Goal: Task Accomplishment & Management: Complete application form

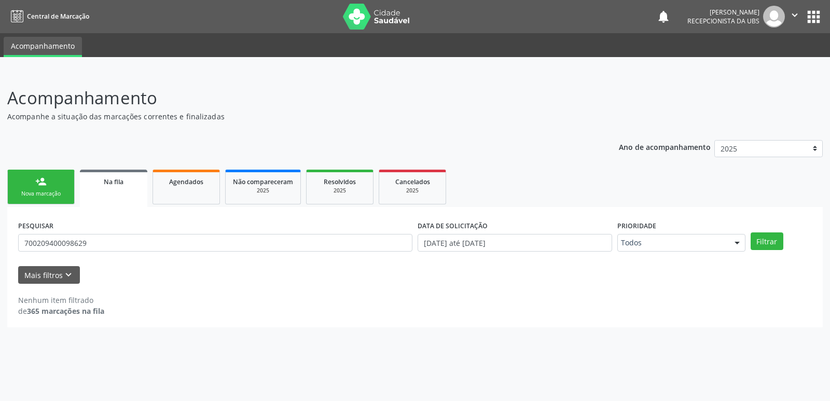
click at [137, 252] on div "PESQUISAR 700209400098629" at bounding box center [215, 238] width 399 height 40
click at [136, 244] on input "700209400098629" at bounding box center [215, 243] width 394 height 18
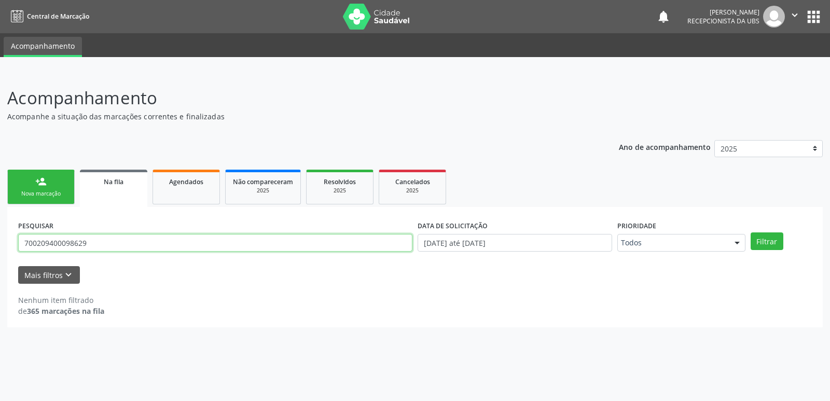
click at [136, 244] on input "700209400098629" at bounding box center [215, 243] width 394 height 18
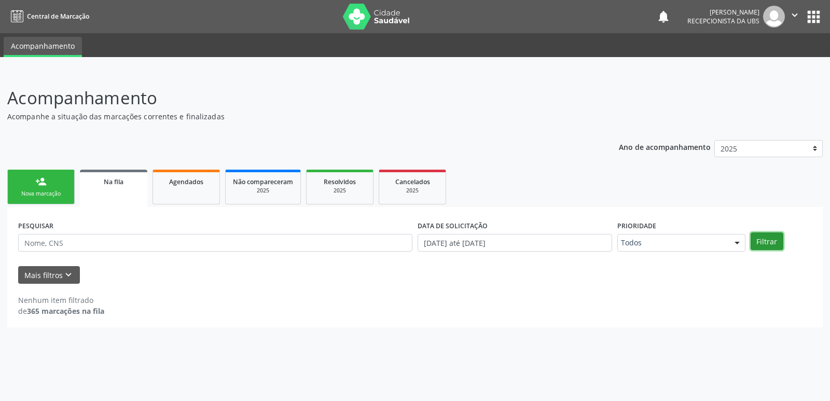
click at [763, 240] on button "Filtrar" at bounding box center [767, 241] width 33 height 18
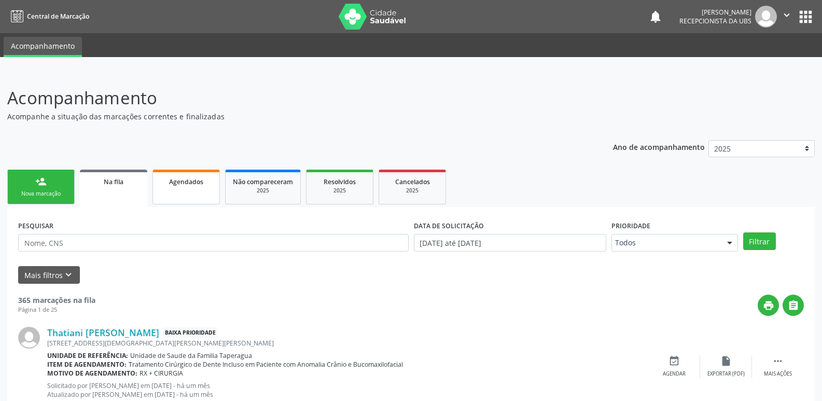
click at [192, 191] on link "Agendados" at bounding box center [186, 187] width 67 height 35
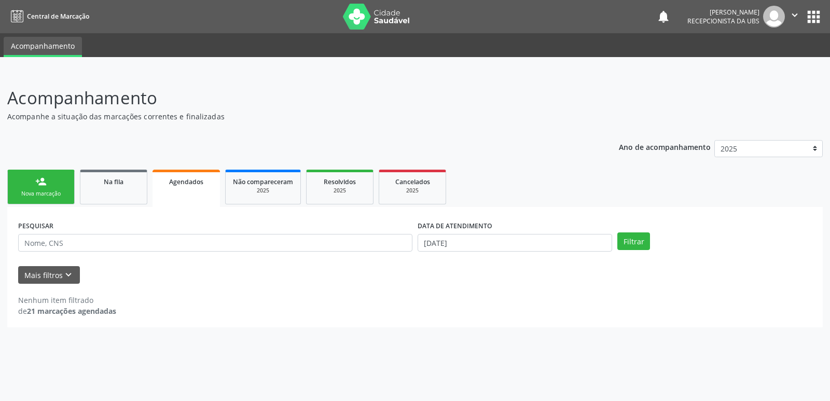
click at [51, 190] on div "Nova marcação" at bounding box center [41, 194] width 52 height 8
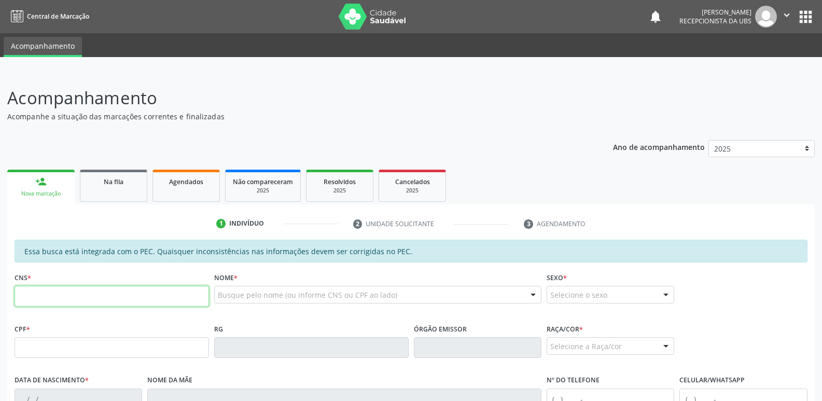
click at [135, 300] on input "text" at bounding box center [112, 296] width 195 height 21
paste input "708 5043 8560 5071"
type input "708 5043 8560 5071"
type input "426.347.458-93"
type input "[DATE]"
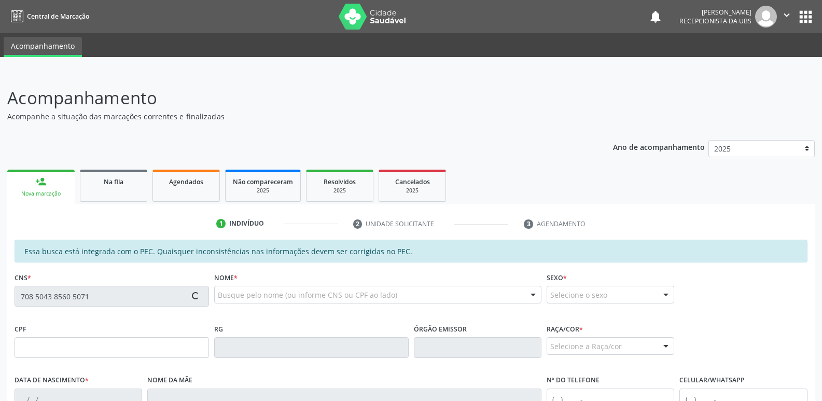
type input "[PERSON_NAME]"
type input "(82) 99872-3548"
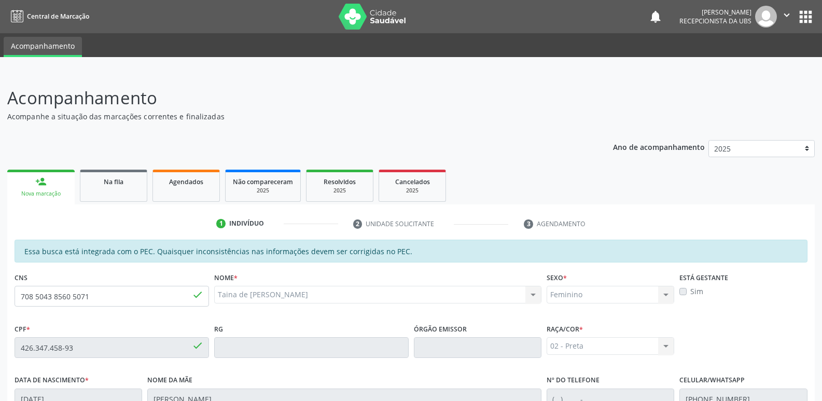
scroll to position [178, 0]
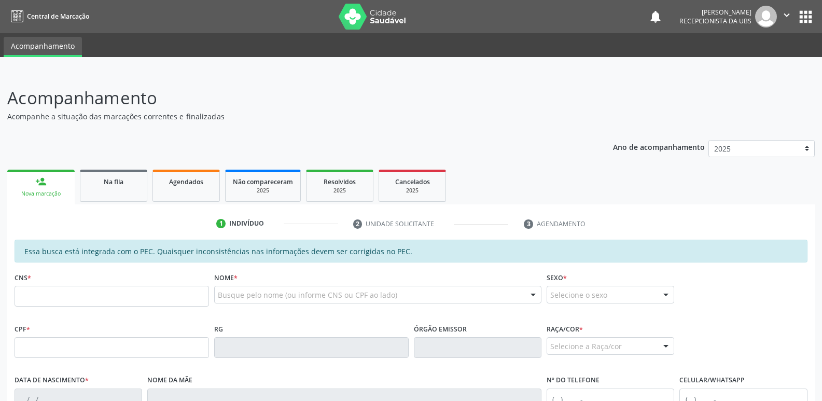
scroll to position [178, 0]
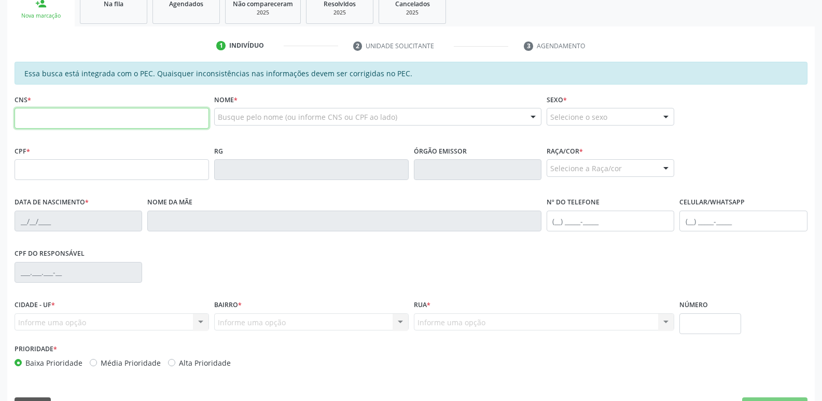
paste input "708 5043 8560 5071"
type input "708 5043 8560 5071"
type input "426.347.458-93"
type input "[DATE]"
type input "[PERSON_NAME]"
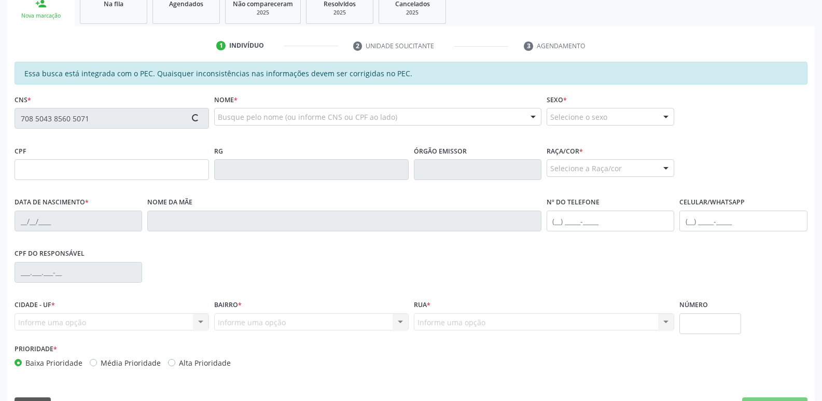
type input "[PHONE_NUMBER]"
type input "S/N"
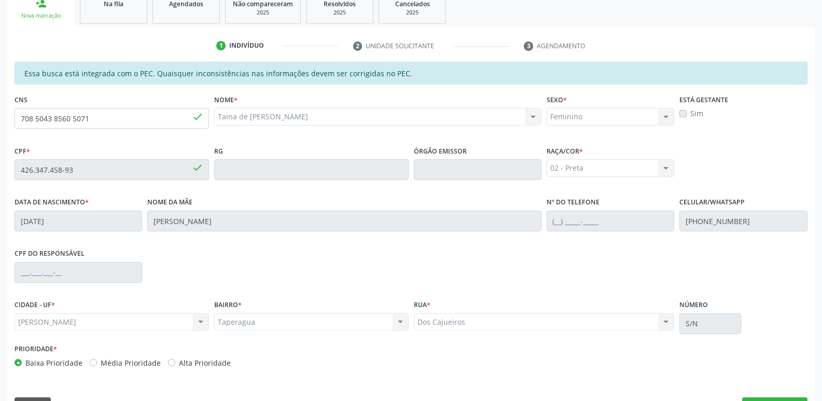
scroll to position [206, 0]
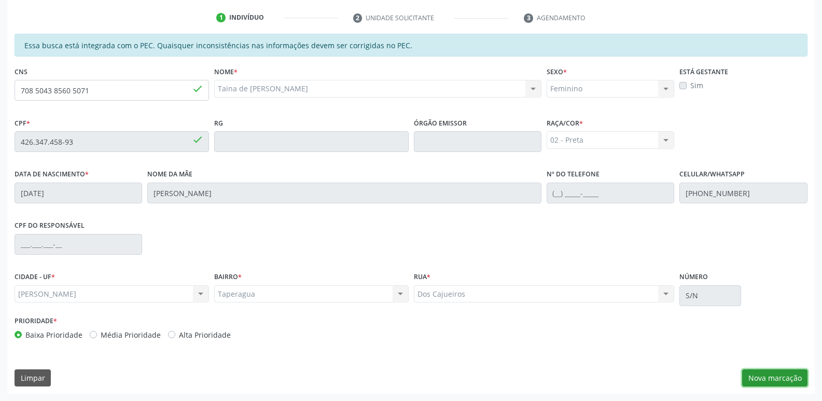
click at [766, 376] on button "Nova marcação" at bounding box center [774, 378] width 65 height 18
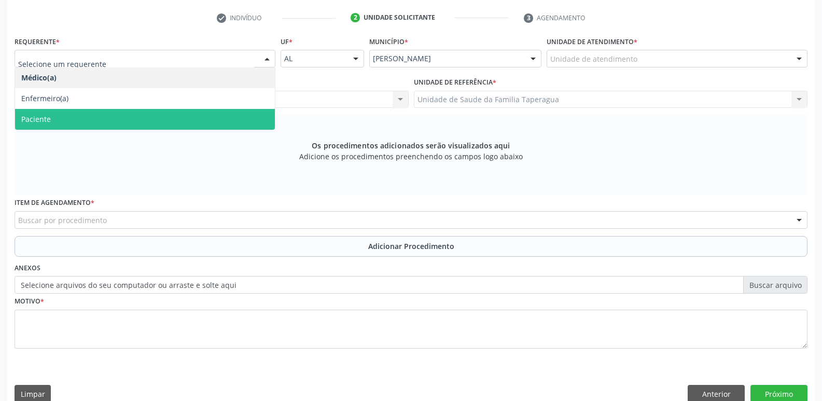
click at [239, 111] on span "Paciente" at bounding box center [145, 119] width 260 height 21
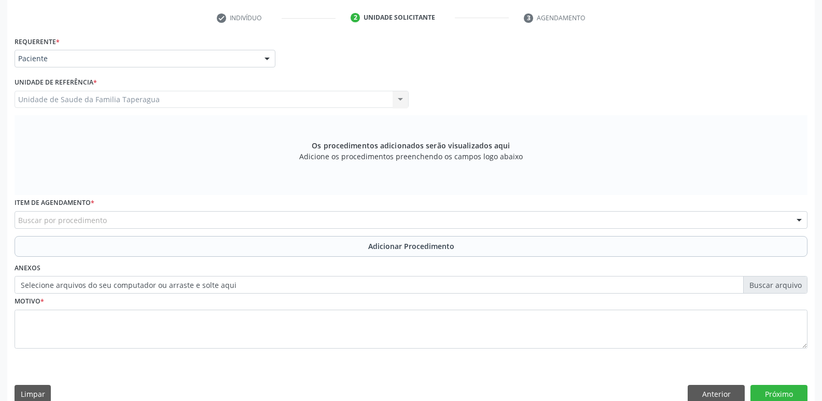
click at [249, 214] on div "Buscar por procedimento" at bounding box center [411, 220] width 793 height 18
click at [235, 220] on div "Buscar por procedimento" at bounding box center [411, 220] width 793 height 18
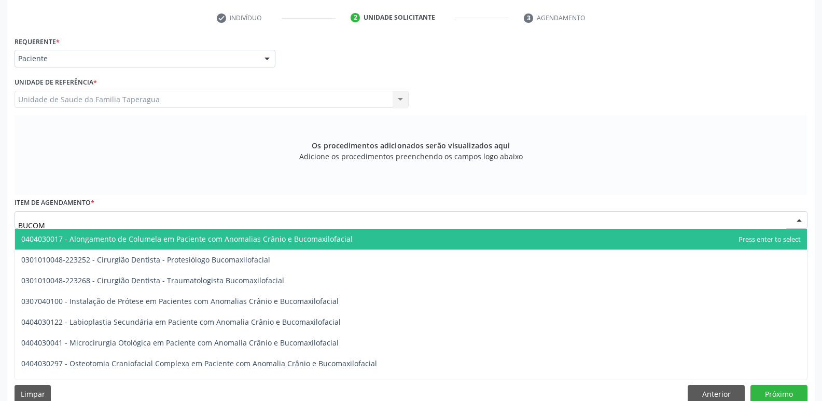
type input "BUCOMA"
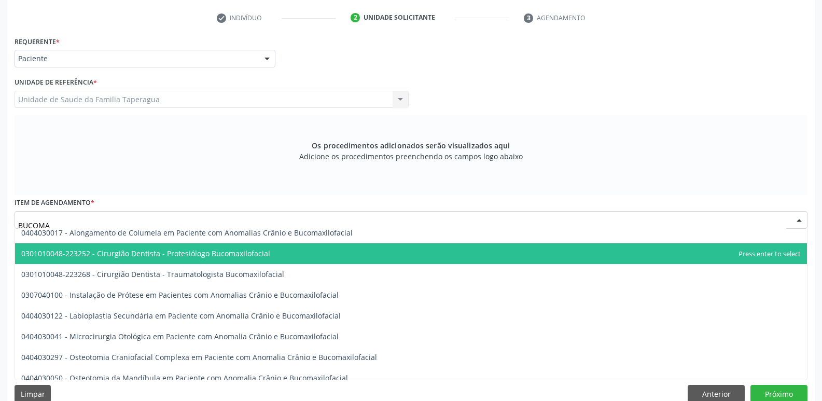
scroll to position [0, 0]
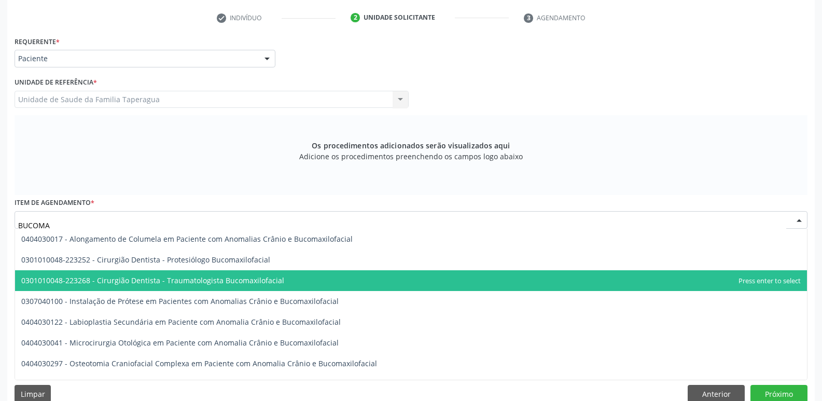
click at [315, 283] on span "0301010048-223268 - Cirurgião Dentista - Traumatologista Bucomaxilofacial" at bounding box center [411, 280] width 792 height 21
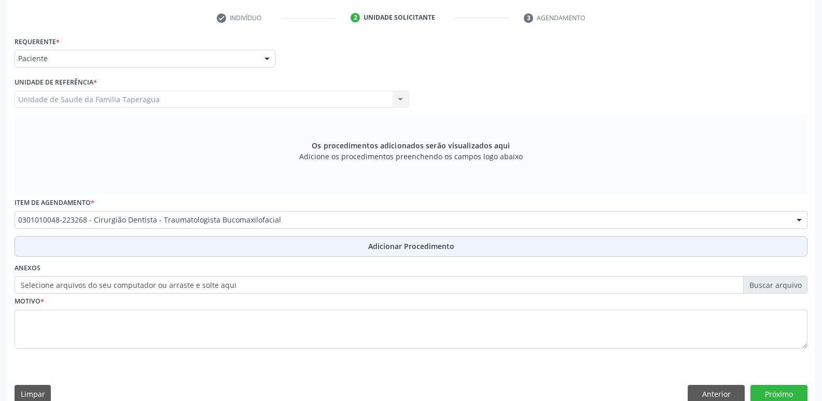
click at [344, 251] on button "Adicionar Procedimento" at bounding box center [411, 246] width 793 height 21
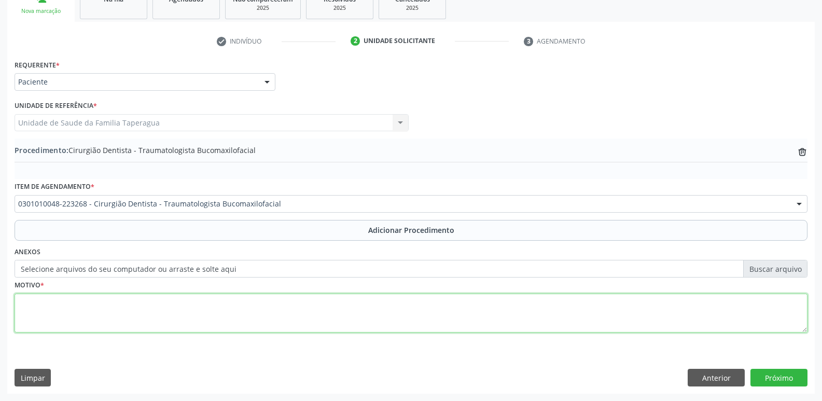
click at [339, 301] on textarea at bounding box center [411, 313] width 793 height 39
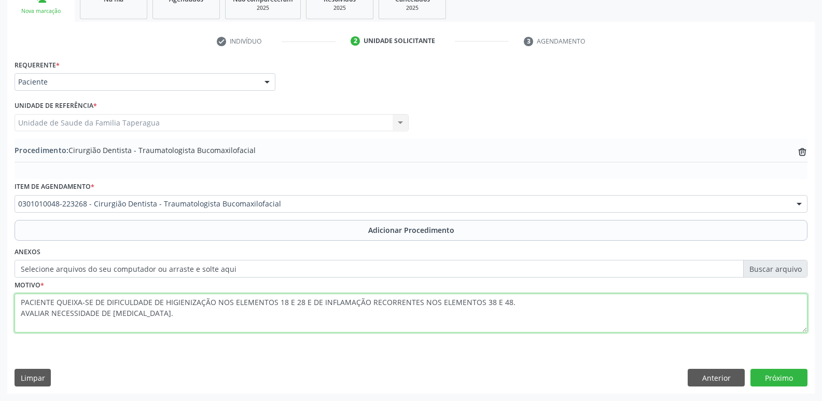
click at [412, 303] on textarea "PACIENTE QUEIXA-SE DE DIFICULDADE DE HIGIENIZAÇÃO NOS ELEMENTOS 18 E 28 E DE IN…" at bounding box center [411, 313] width 793 height 39
click at [416, 303] on textarea "PACIENTE QUEIXA-SE DE DIFICULDADE DE HIGIENIZAÇÃO NOS ELEMENTOS 18 E 28 E DE IN…" at bounding box center [411, 313] width 793 height 39
type textarea "PACIENTE QUEIXA-SE DE DIFICULDADE DE HIGIENIZAÇÃO NOS ELEMENTOS 18 E 28 E DE IN…"
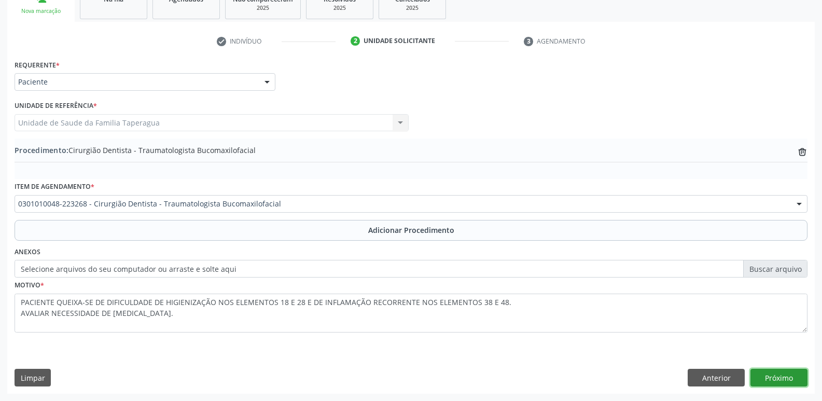
click at [782, 381] on button "Próximo" at bounding box center [779, 378] width 57 height 18
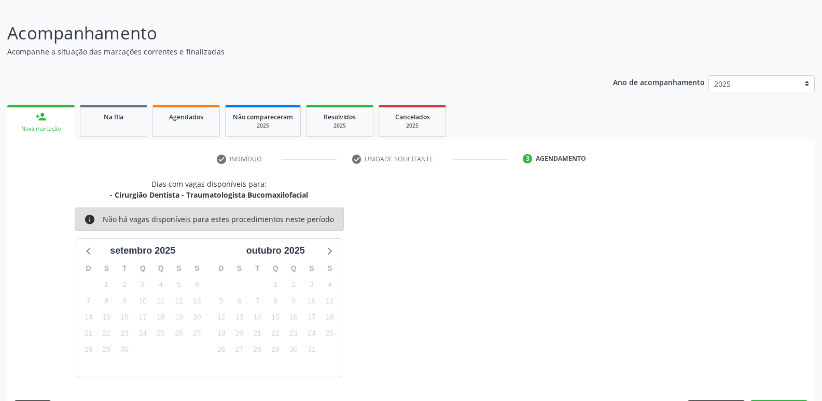
scroll to position [95, 0]
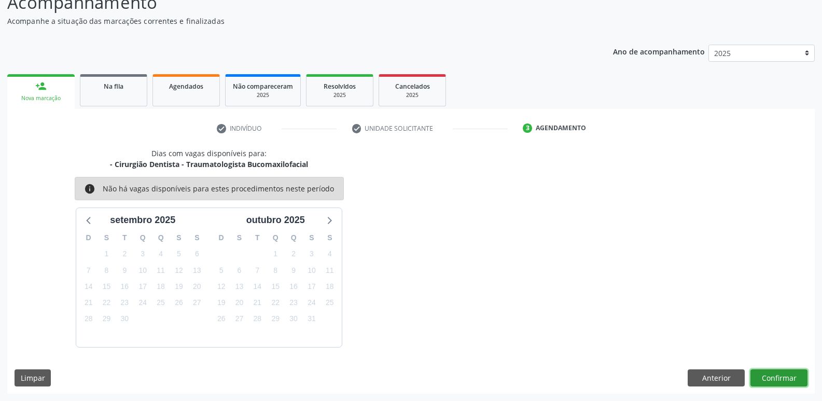
click at [781, 379] on button "Confirmar" at bounding box center [779, 378] width 57 height 18
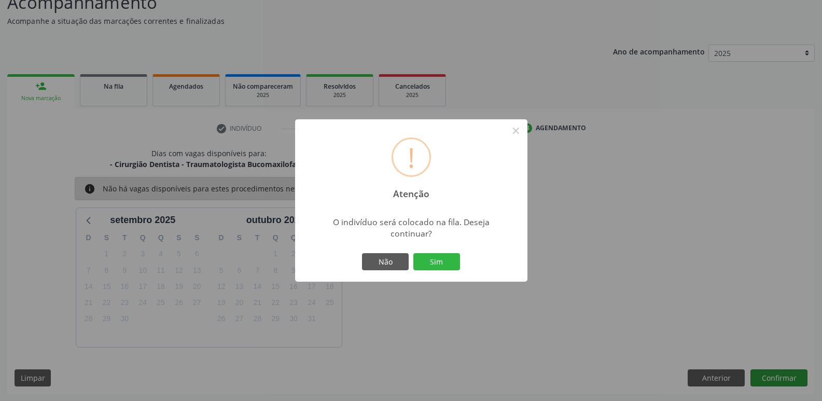
click at [413, 253] on button "Sim" at bounding box center [436, 262] width 47 height 18
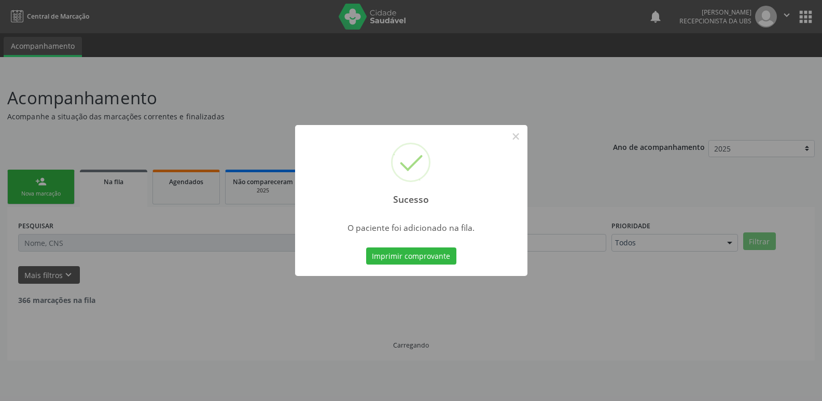
scroll to position [0, 0]
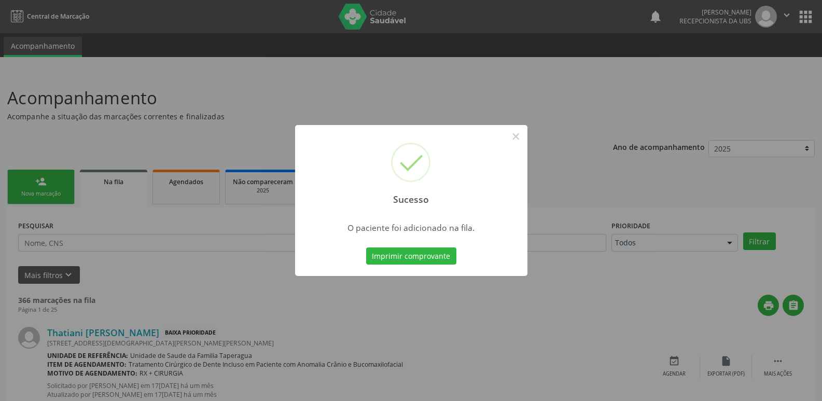
click at [696, 245] on div "Sucesso × O paciente foi adicionado na fila. Imprimir comprovante Cancel" at bounding box center [411, 200] width 822 height 401
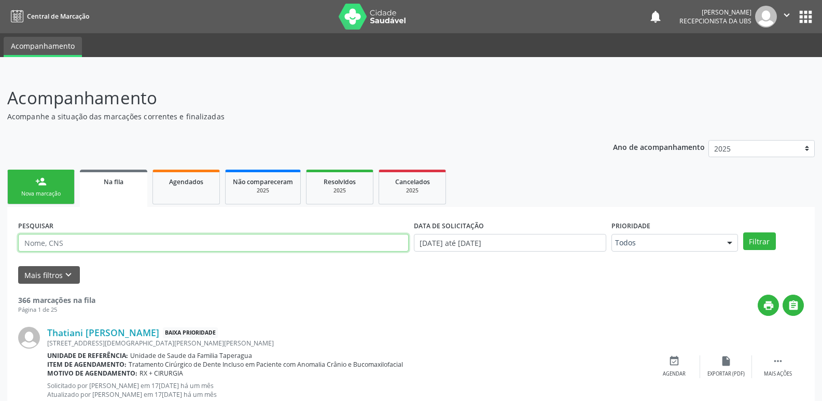
click at [163, 244] on input "text" at bounding box center [213, 243] width 391 height 18
paste input "706502304950093"
type input "706502304950093"
click at [743, 232] on button "Filtrar" at bounding box center [759, 241] width 33 height 18
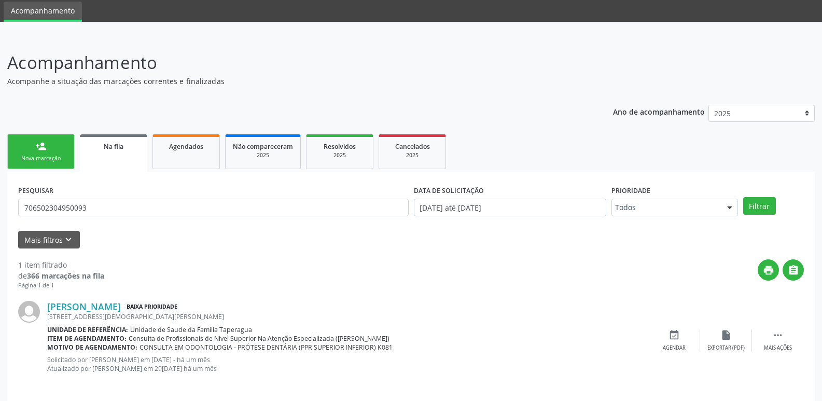
scroll to position [44, 0]
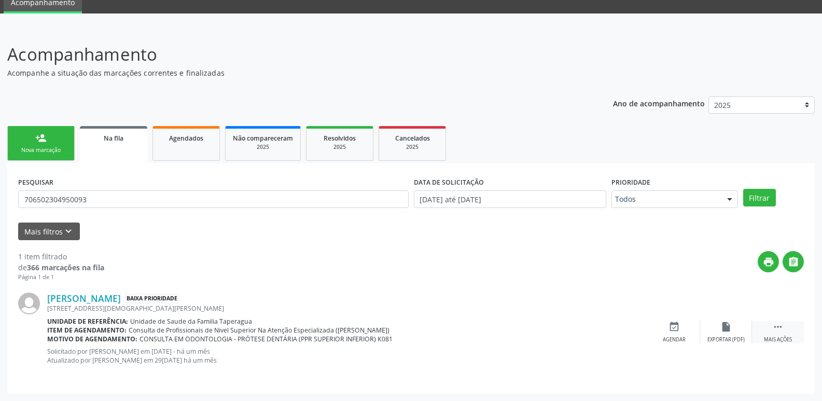
click at [774, 330] on icon "" at bounding box center [777, 326] width 11 height 11
click at [733, 328] on div "edit Editar" at bounding box center [726, 332] width 52 height 22
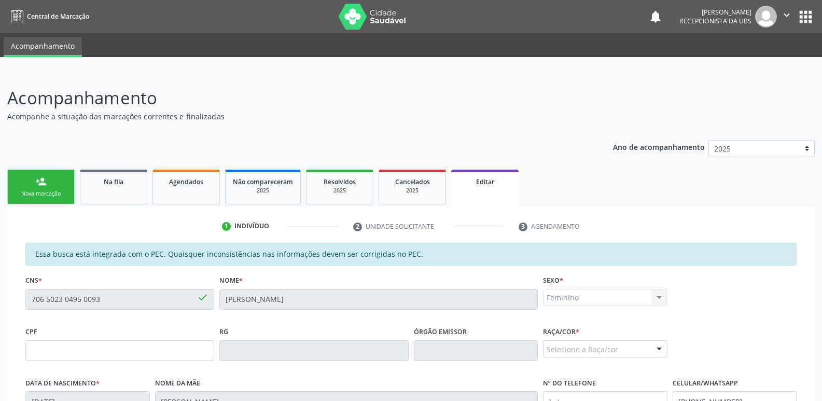
scroll to position [220, 0]
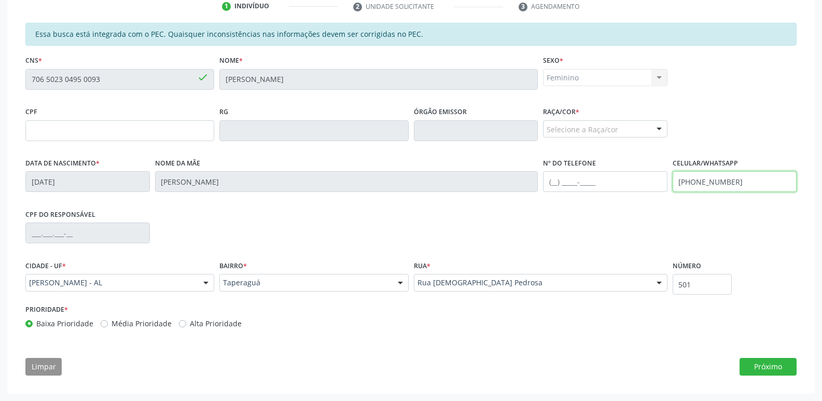
click at [740, 180] on input "[PHONE_NUMBER]" at bounding box center [735, 181] width 125 height 21
drag, startPoint x: 741, startPoint y: 183, endPoint x: 693, endPoint y: 180, distance: 48.3
click at [693, 180] on input "[PHONE_NUMBER]" at bounding box center [735, 181] width 125 height 21
type input "[PHONE_NUMBER]"
click at [780, 371] on button "Próximo" at bounding box center [768, 367] width 57 height 18
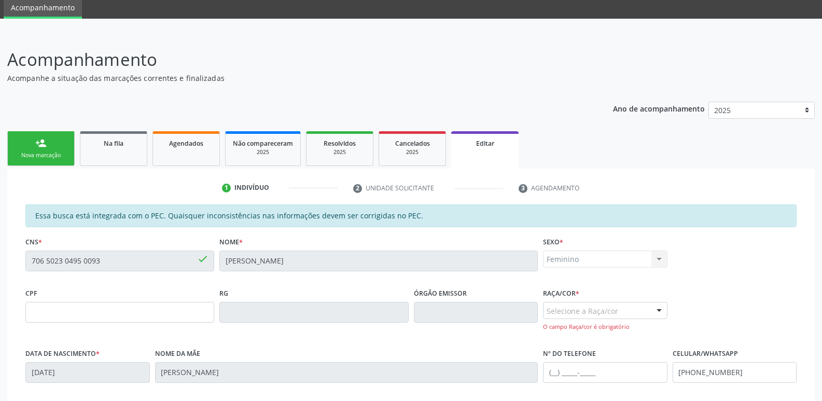
scroll to position [0, 0]
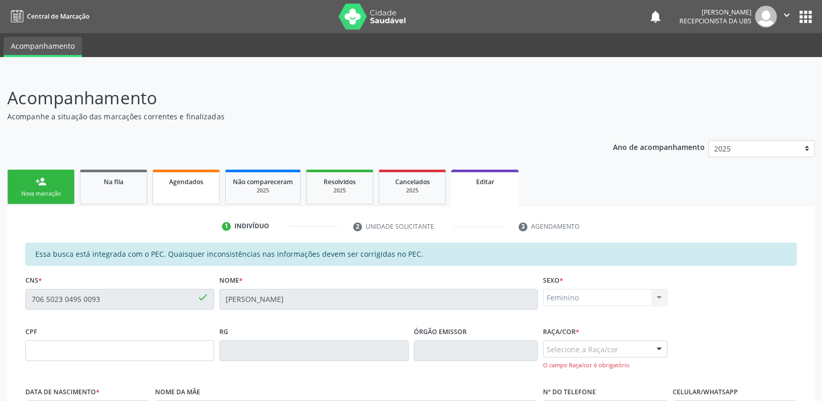
click at [191, 197] on link "Agendados" at bounding box center [186, 187] width 67 height 35
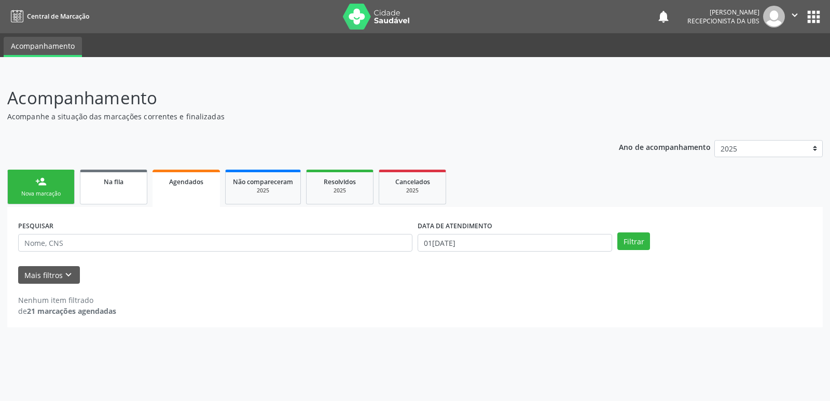
click at [121, 185] on span "Na fila" at bounding box center [114, 181] width 20 height 9
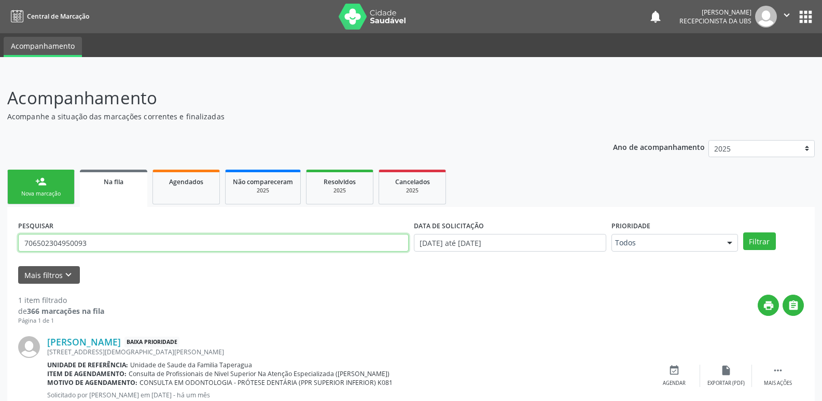
click at [127, 246] on input "706502304950093" at bounding box center [213, 243] width 391 height 18
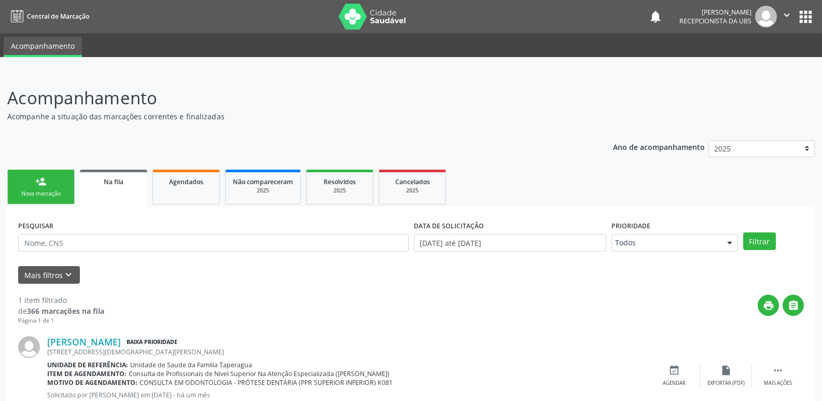
click at [49, 190] on div "Nova marcação" at bounding box center [41, 194] width 52 height 8
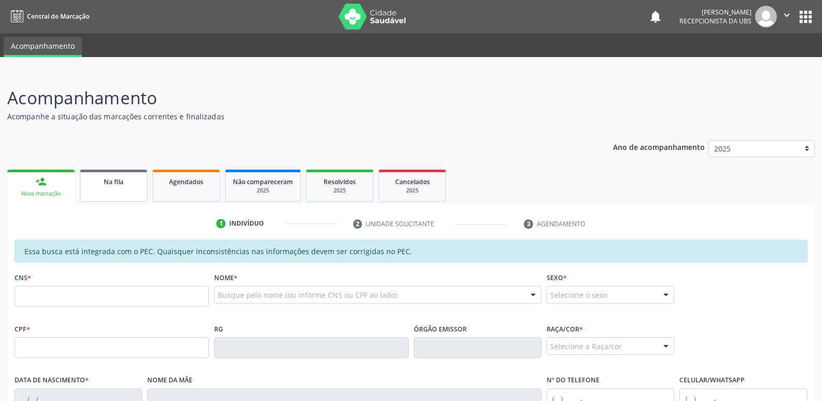
click at [136, 181] on div "Na fila" at bounding box center [114, 181] width 52 height 11
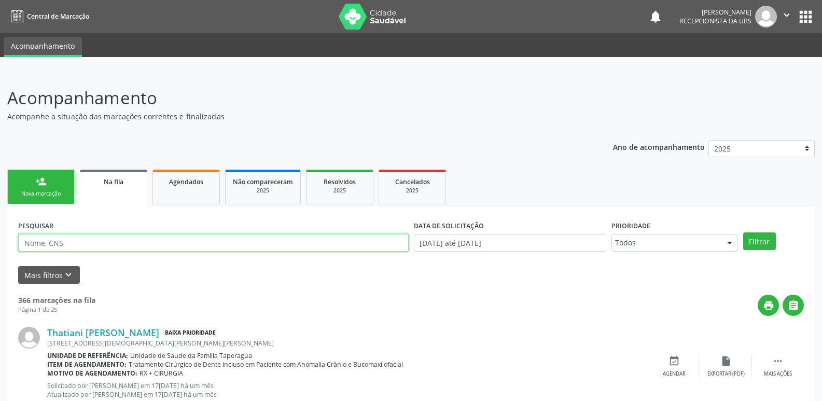
click at [145, 246] on input "text" at bounding box center [213, 243] width 391 height 18
paste input "706502304950093"
type input "706502304950093"
click at [743, 232] on button "Filtrar" at bounding box center [759, 241] width 33 height 18
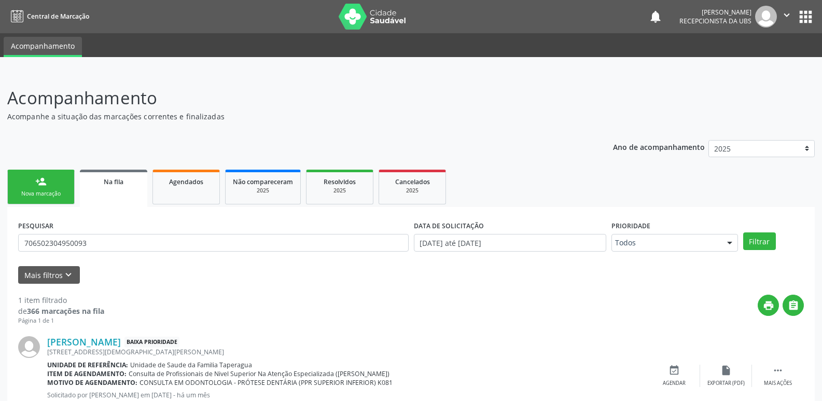
scroll to position [44, 0]
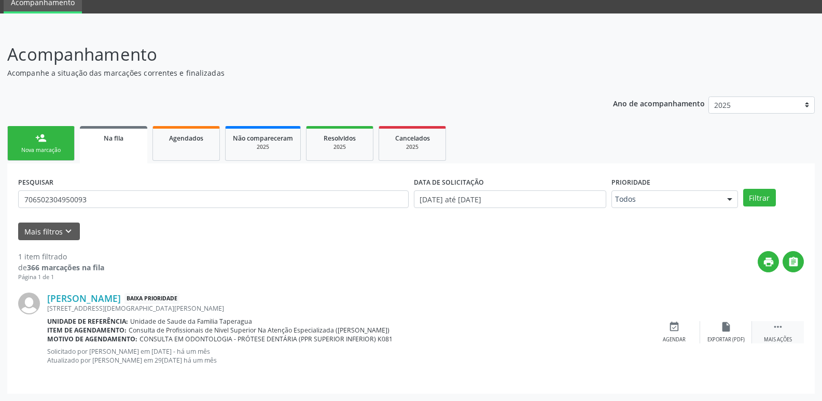
click at [771, 336] on div "Mais ações" at bounding box center [778, 339] width 28 height 7
click at [730, 338] on div "Editar" at bounding box center [726, 339] width 17 height 7
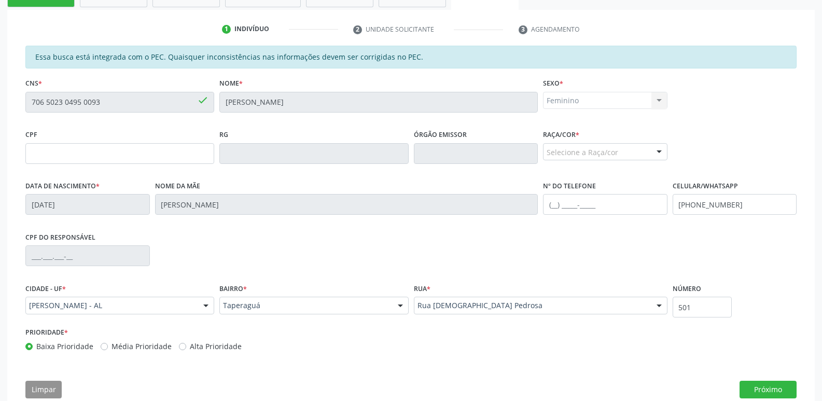
scroll to position [198, 0]
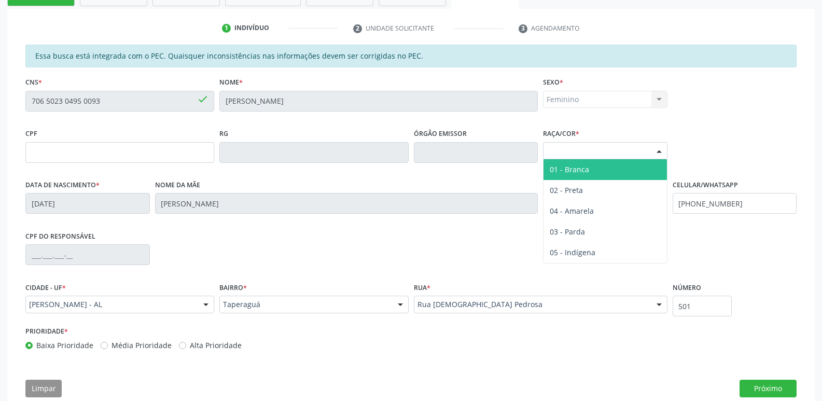
click at [618, 150] on div "Selecione a Raça/cor" at bounding box center [605, 151] width 125 height 18
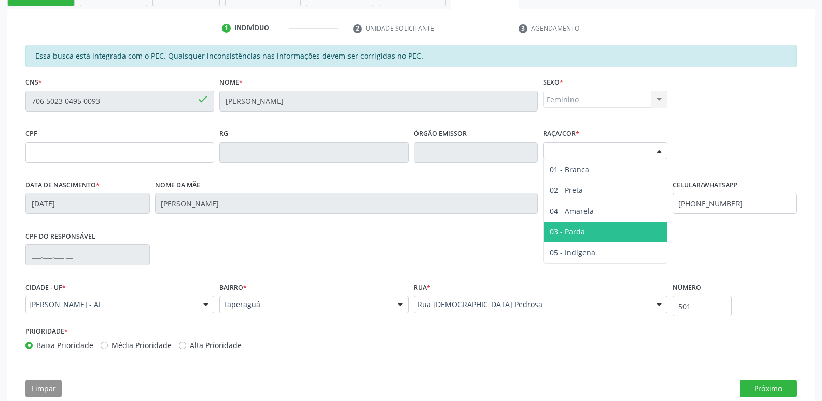
click at [600, 235] on span "03 - Parda" at bounding box center [605, 232] width 123 height 21
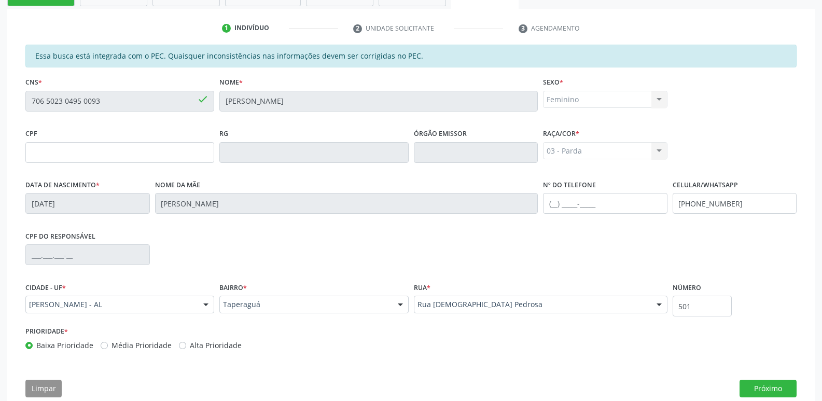
drag, startPoint x: 585, startPoint y: 88, endPoint x: 587, endPoint y: 96, distance: 9.2
click at [585, 88] on div "Sexo * Feminino Masculino Feminino Nenhum resultado encontrado para: " " Não há…" at bounding box center [605, 91] width 125 height 33
click at [587, 97] on div "Feminino Masculino Feminino Nenhum resultado encontrado para: " " Não há nenhum…" at bounding box center [605, 100] width 125 height 18
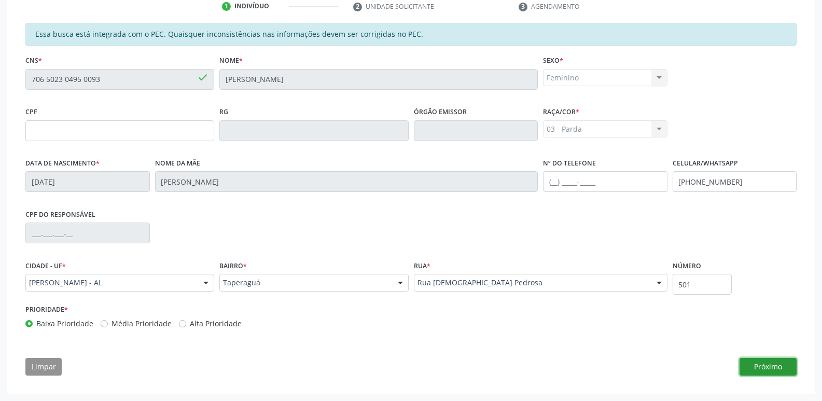
click at [770, 367] on button "Próximo" at bounding box center [768, 367] width 57 height 18
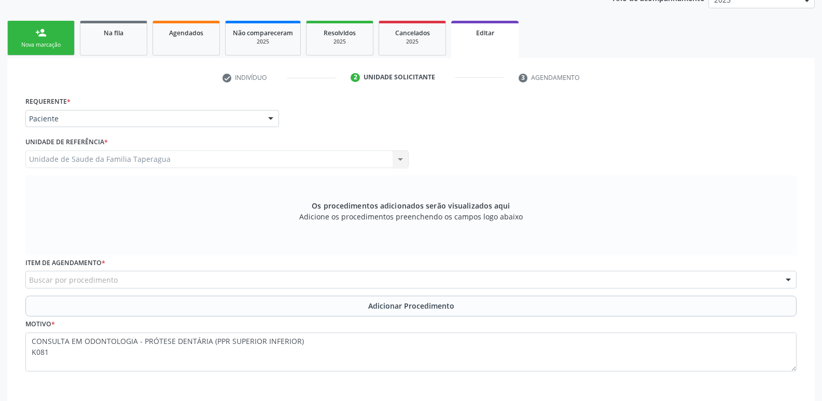
scroll to position [199, 0]
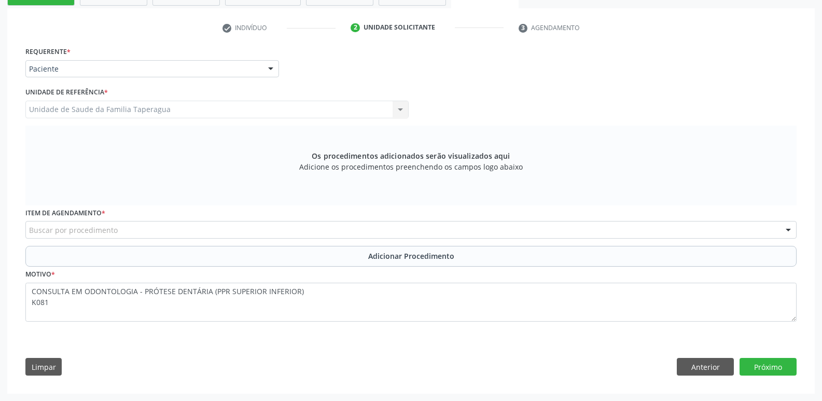
click at [201, 106] on div "Unidade de Saude da Familia Taperagua Unidade de Saude da Familia Taperagua Nen…" at bounding box center [216, 110] width 383 height 18
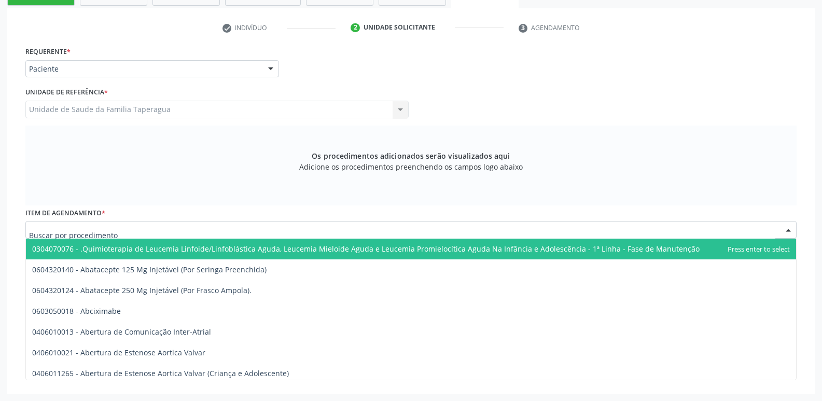
click at [201, 224] on div at bounding box center [410, 230] width 771 height 18
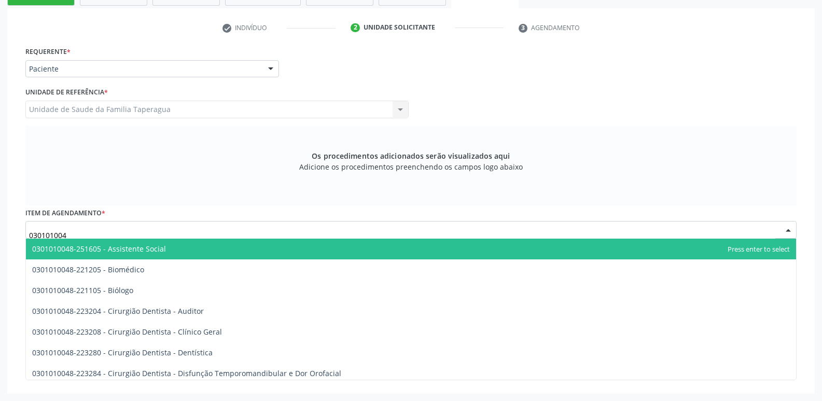
type input "0301010048"
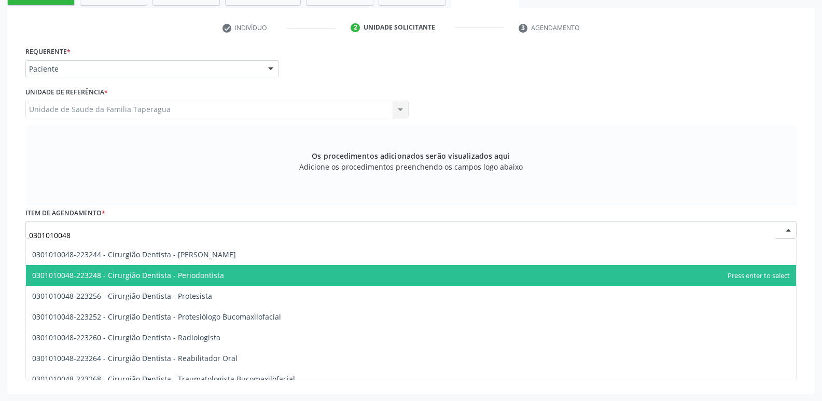
scroll to position [339, 0]
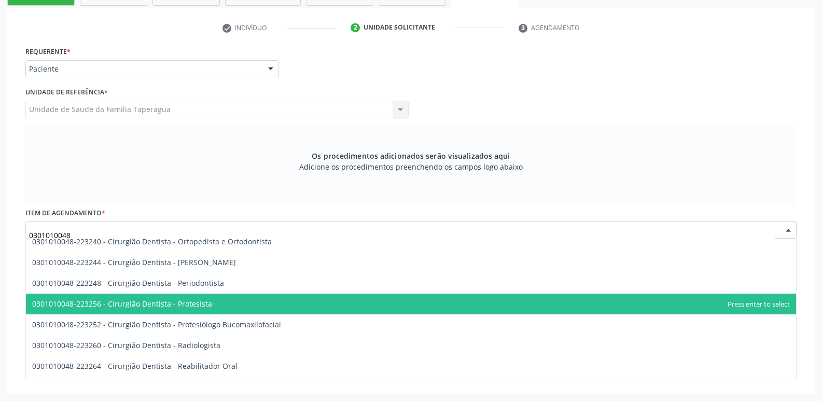
click at [658, 309] on span "0301010048-223256 - Cirurgião Dentista - Protesista" at bounding box center [411, 304] width 770 height 21
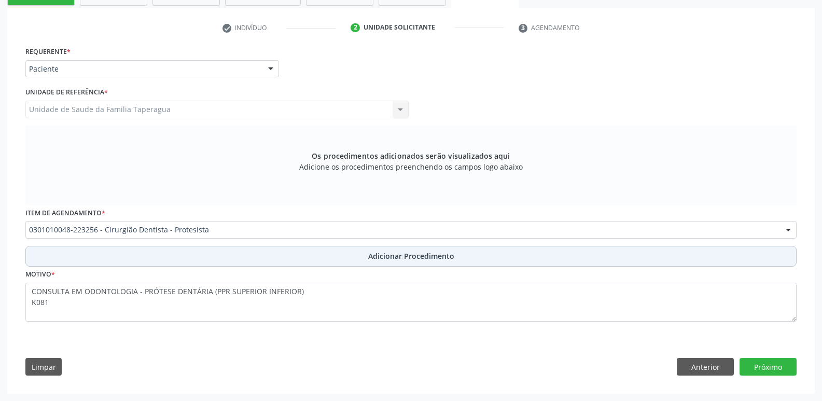
click at [585, 249] on button "Adicionar Procedimento" at bounding box center [410, 256] width 771 height 21
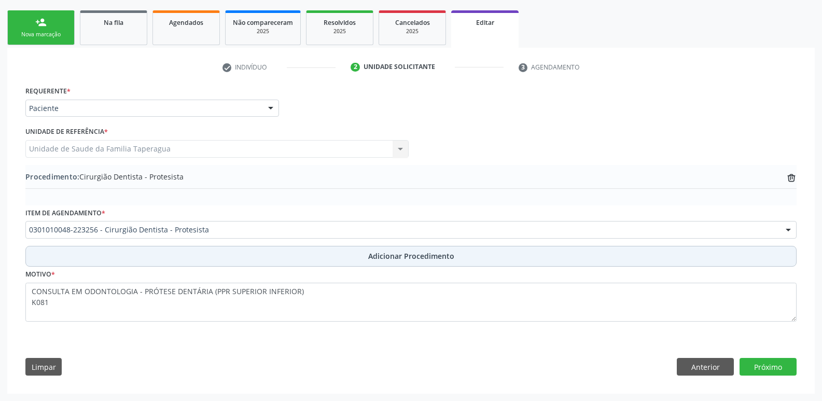
scroll to position [159, 0]
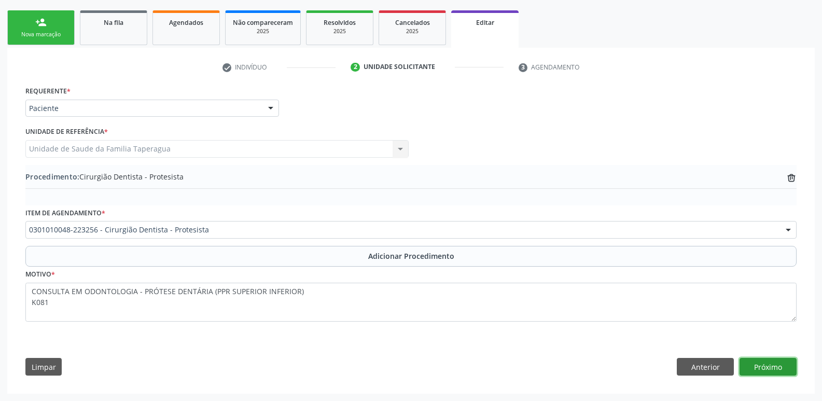
click at [774, 360] on button "Próximo" at bounding box center [768, 367] width 57 height 18
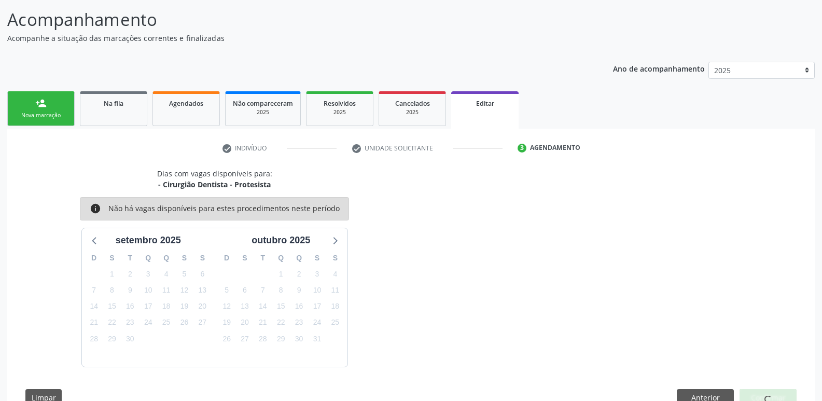
scroll to position [109, 0]
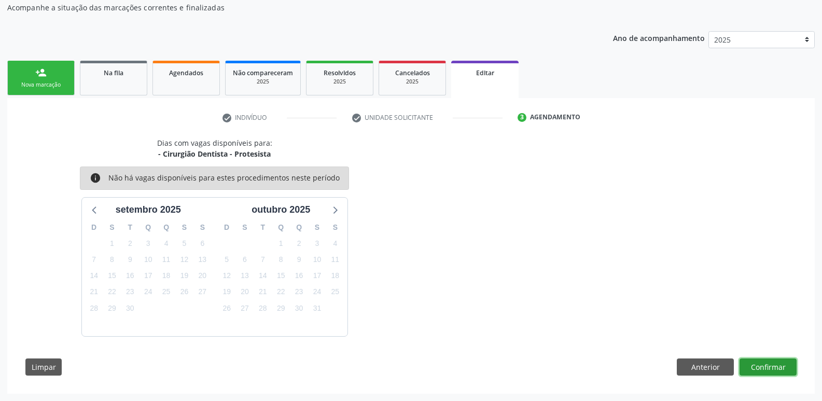
click at [774, 360] on button "Confirmar" at bounding box center [768, 367] width 57 height 18
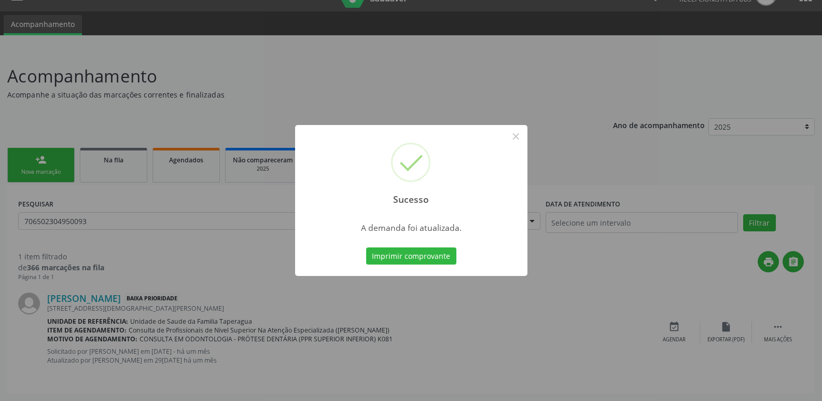
scroll to position [0, 0]
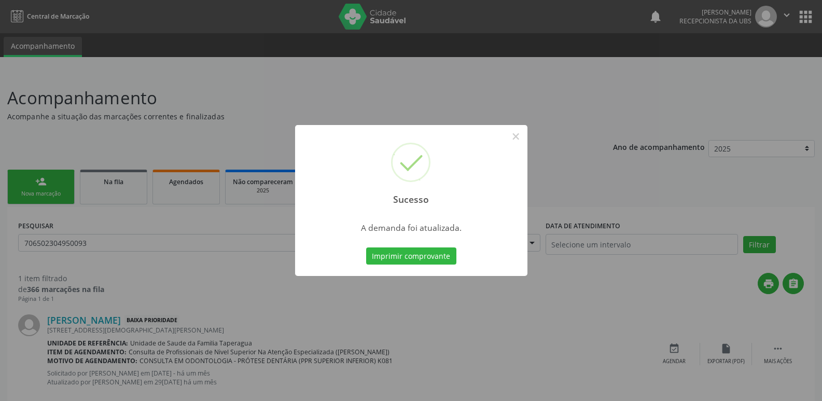
click at [736, 329] on div "Sucesso × A demanda foi atualizada. Imprimir comprovante Cancel" at bounding box center [411, 200] width 822 height 401
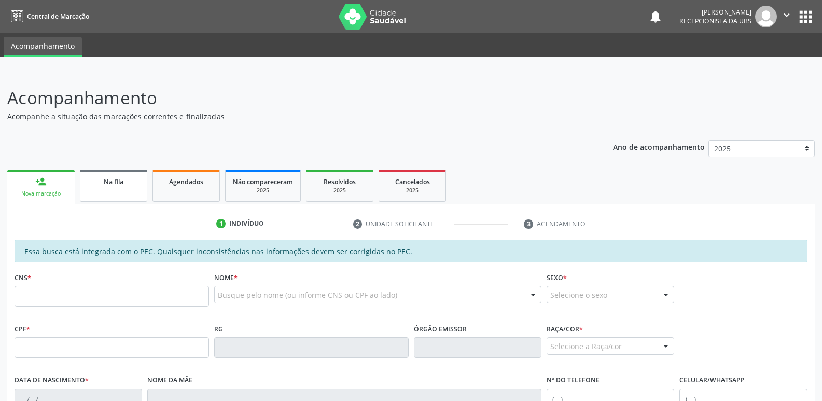
click at [107, 177] on div "Na fila" at bounding box center [114, 181] width 52 height 11
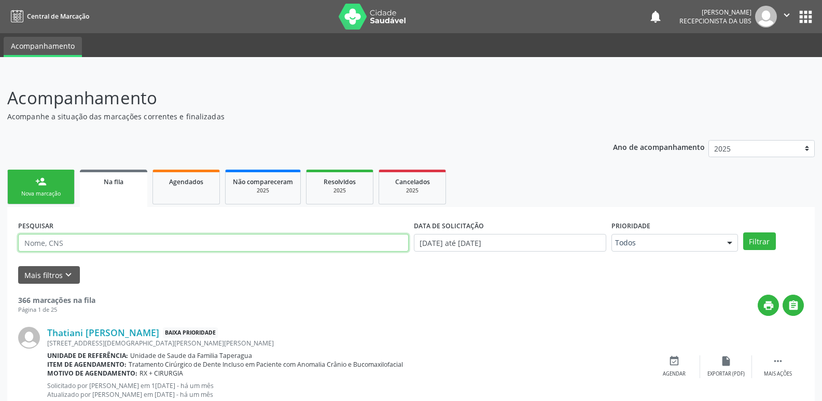
click at [157, 240] on input "text" at bounding box center [213, 243] width 391 height 18
paste input "706502304950093"
type input "706502304950093"
click at [743, 232] on button "Filtrar" at bounding box center [759, 241] width 33 height 18
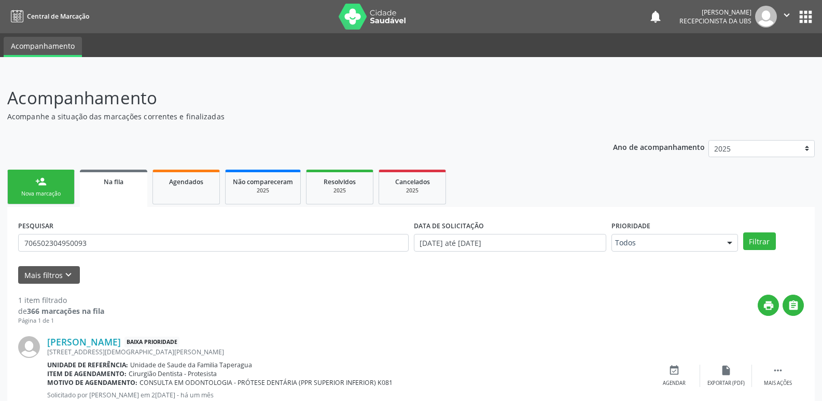
scroll to position [44, 0]
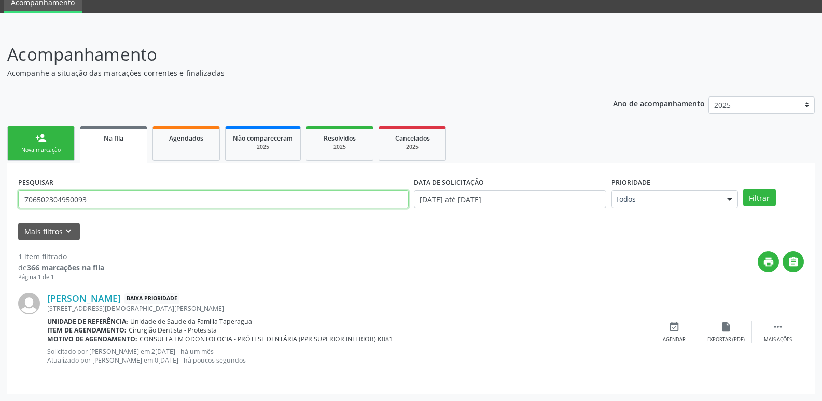
click at [118, 203] on input "706502304950093" at bounding box center [213, 199] width 391 height 18
click at [389, 233] on div "Mais filtros keyboard_arrow_down" at bounding box center [411, 232] width 791 height 18
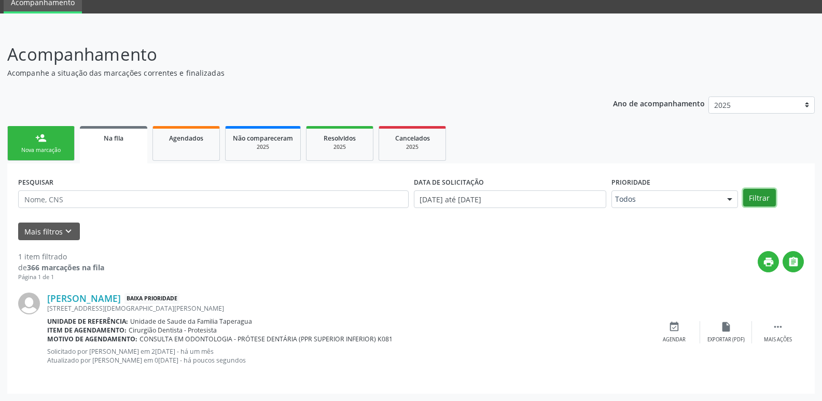
click at [761, 202] on button "Filtrar" at bounding box center [759, 198] width 33 height 18
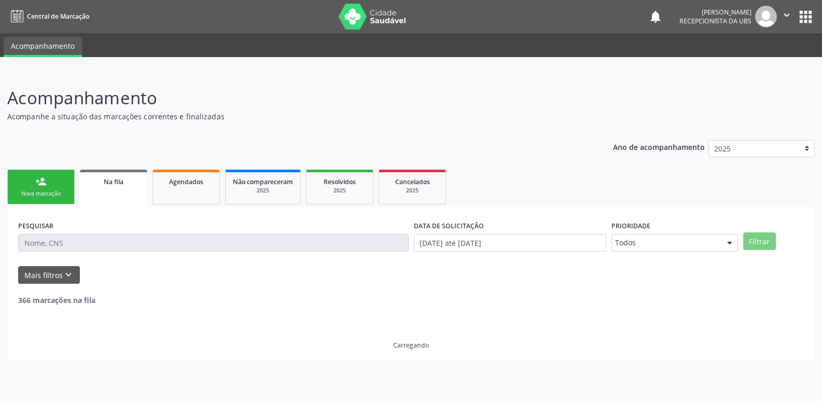
scroll to position [0, 0]
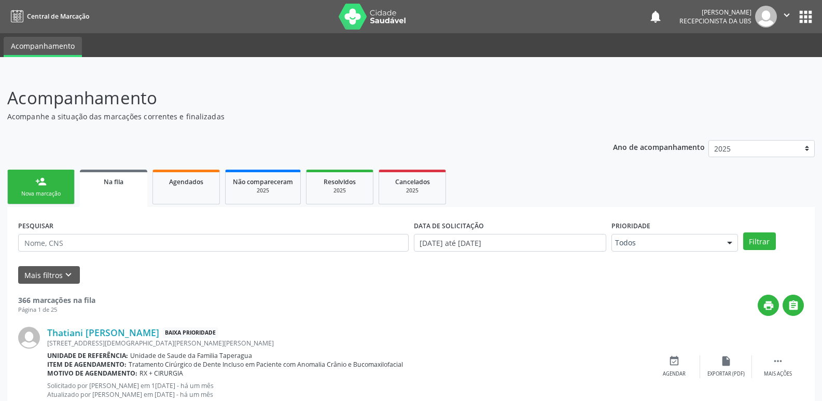
click at [43, 188] on link "person_add Nova marcação" at bounding box center [40, 187] width 67 height 35
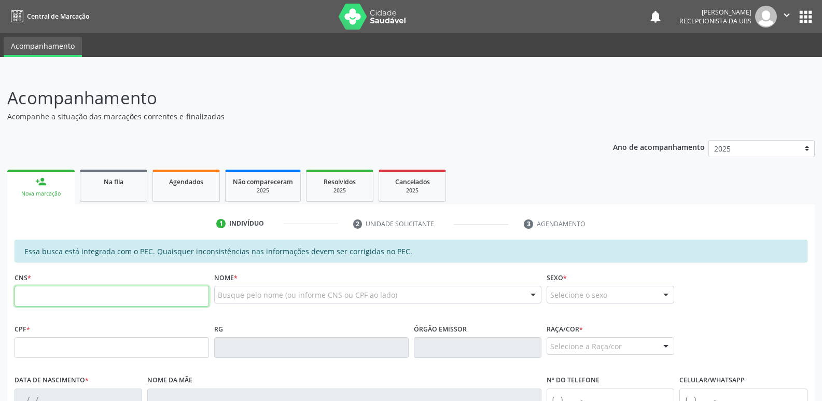
click at [152, 300] on input "text" at bounding box center [112, 296] width 195 height 21
paste input "706 8052 6219 9123"
type input "706 8052 6219 9123"
type input "162.022.884-00"
type input "13/11/1986"
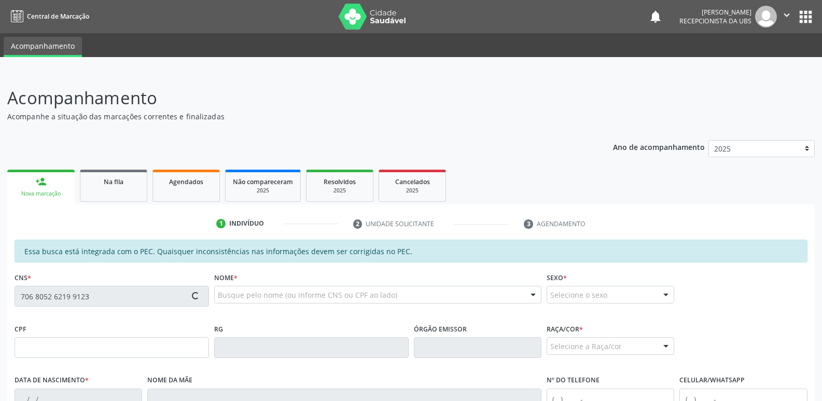
type input "Mariluce dos Santos Silva"
type input "(82) 99130-0386"
type input "3096"
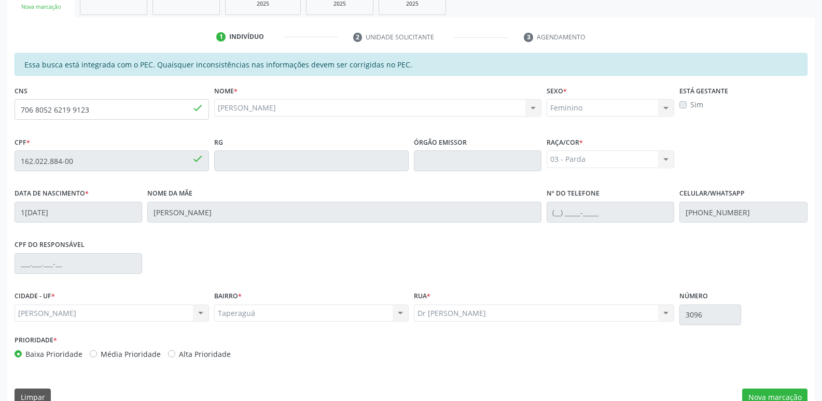
scroll to position [206, 0]
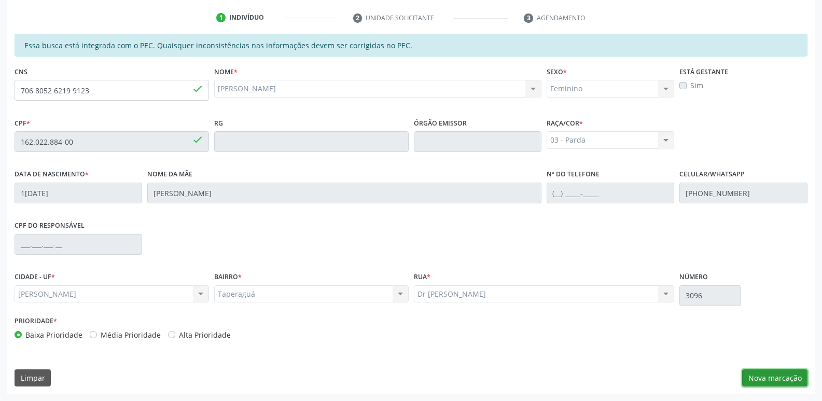
click at [758, 375] on button "Nova marcação" at bounding box center [774, 378] width 65 height 18
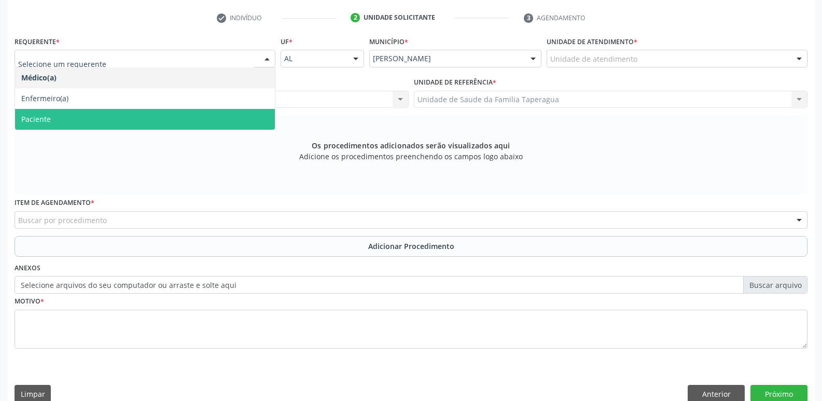
click at [217, 109] on span "Paciente" at bounding box center [145, 119] width 260 height 21
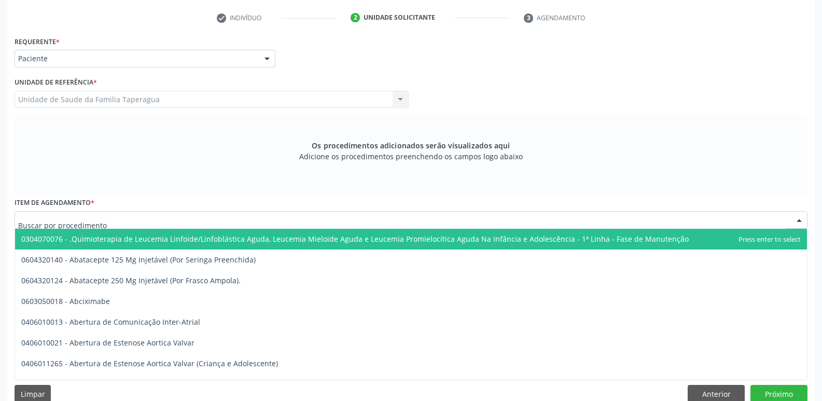
click at [270, 224] on div at bounding box center [411, 220] width 793 height 18
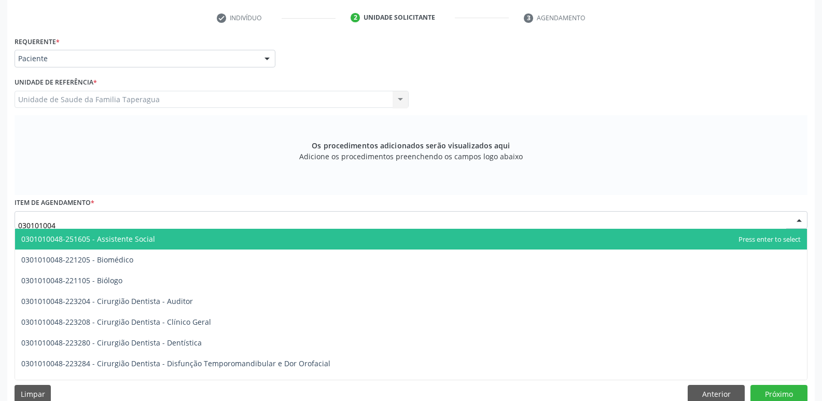
type input "0301010048"
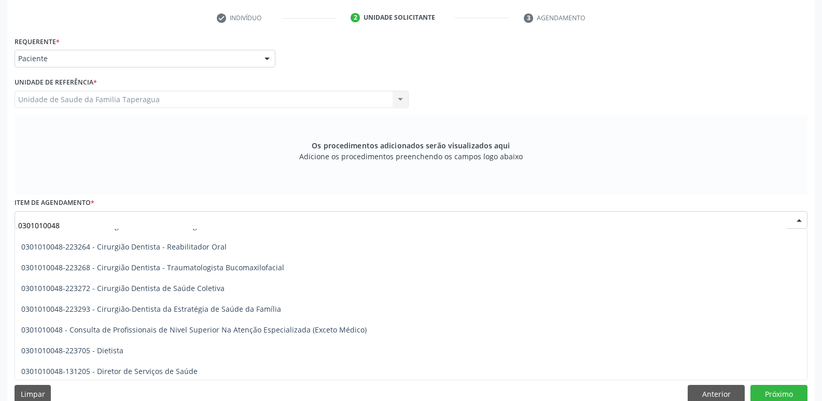
scroll to position [457, 0]
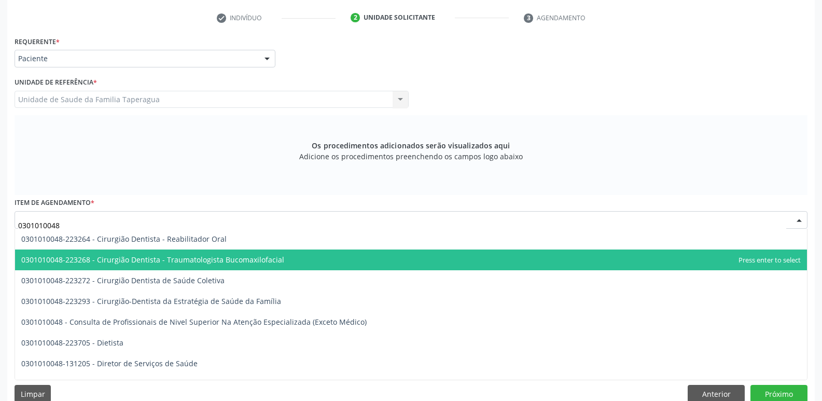
click at [463, 257] on span "0301010048-223268 - Cirurgião Dentista - Traumatologista Bucomaxilofacial" at bounding box center [411, 260] width 792 height 21
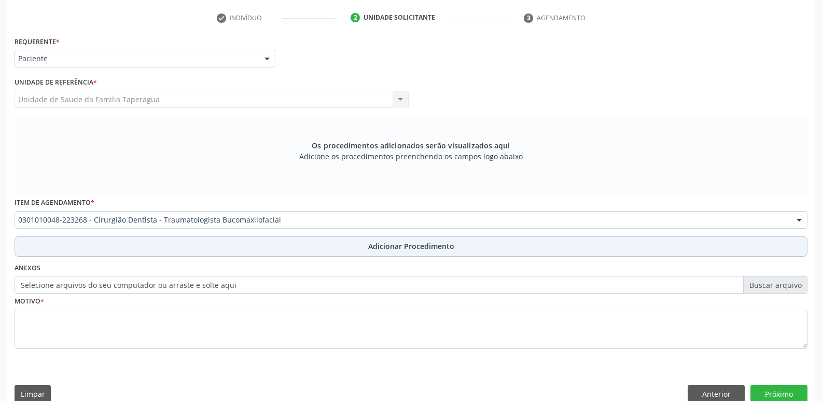
click at [464, 250] on button "Adicionar Procedimento" at bounding box center [411, 246] width 793 height 21
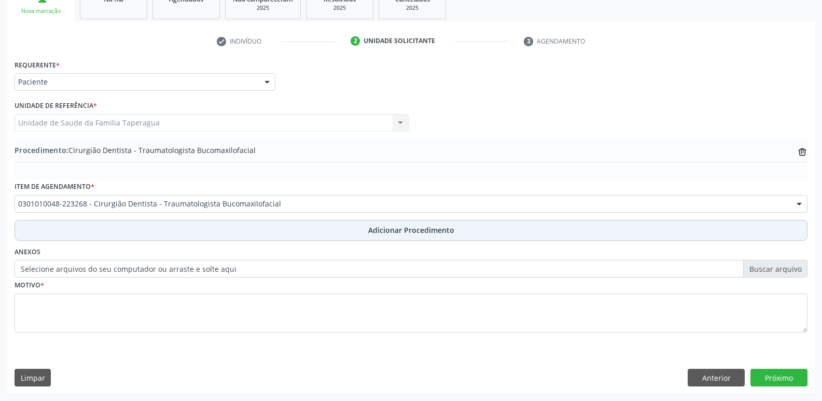
scroll to position [183, 0]
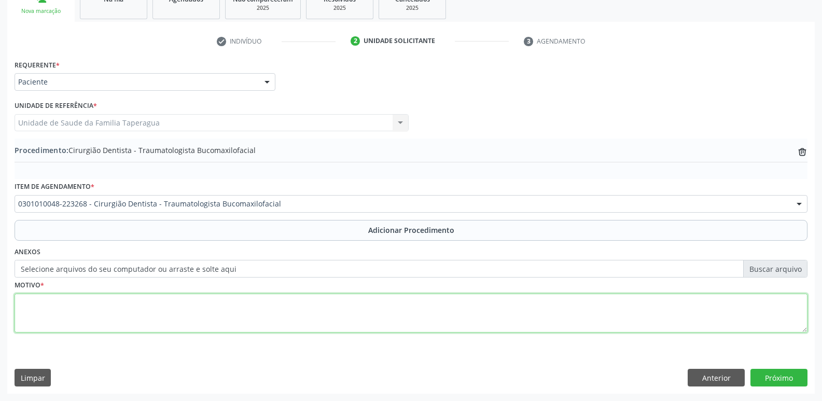
click at [468, 306] on textarea at bounding box center [411, 313] width 793 height 39
type textarea "RESTO RADICULAR ELEMENTO 28, 18 E 17."
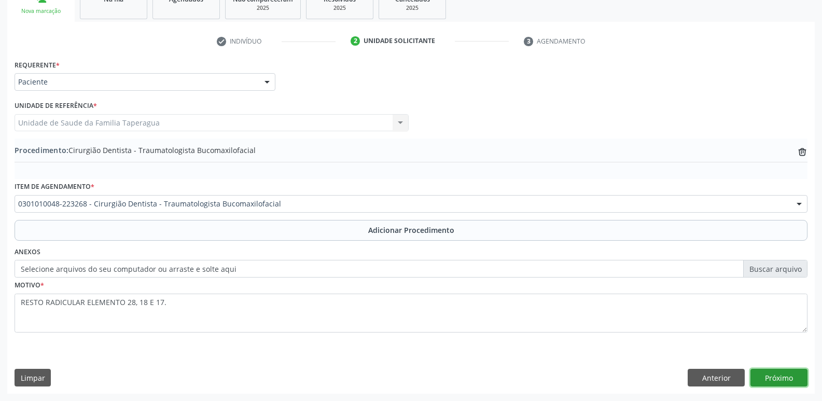
click at [793, 379] on button "Próximo" at bounding box center [779, 378] width 57 height 18
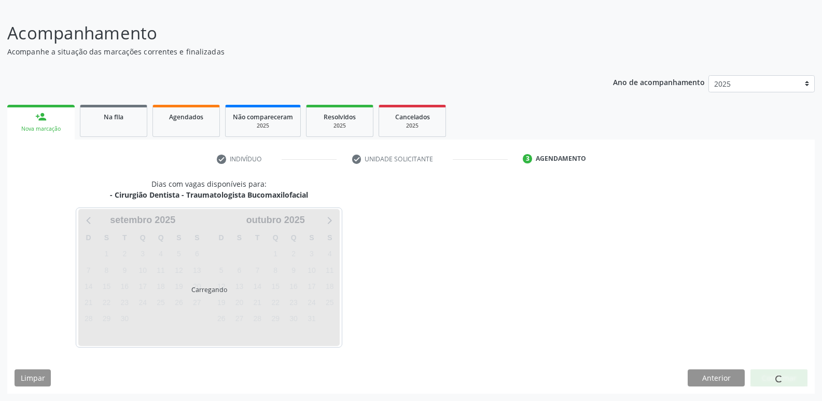
scroll to position [95, 0]
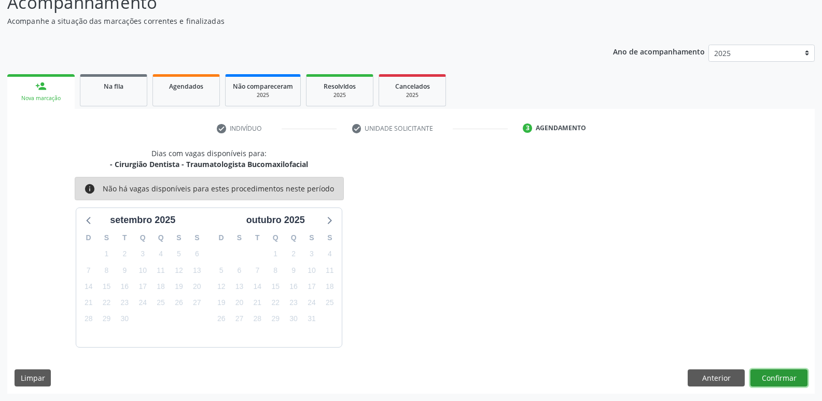
click at [777, 379] on button "Confirmar" at bounding box center [779, 378] width 57 height 18
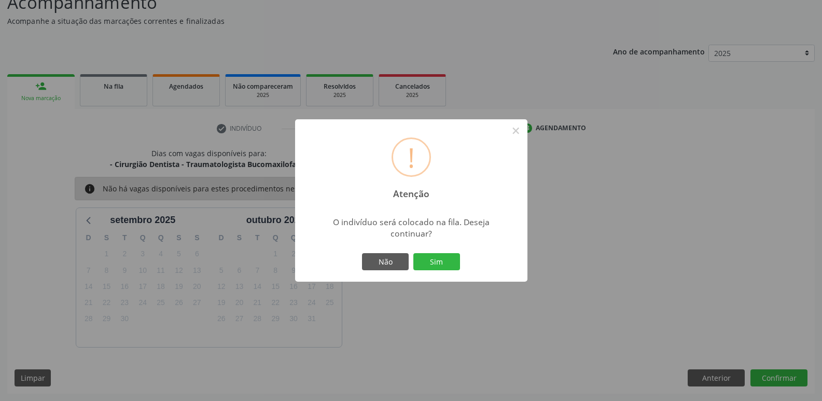
click at [413, 253] on button "Sim" at bounding box center [436, 262] width 47 height 18
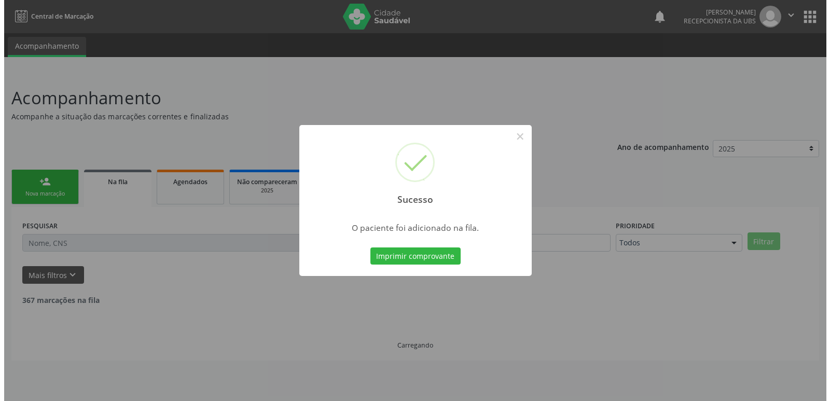
scroll to position [0, 0]
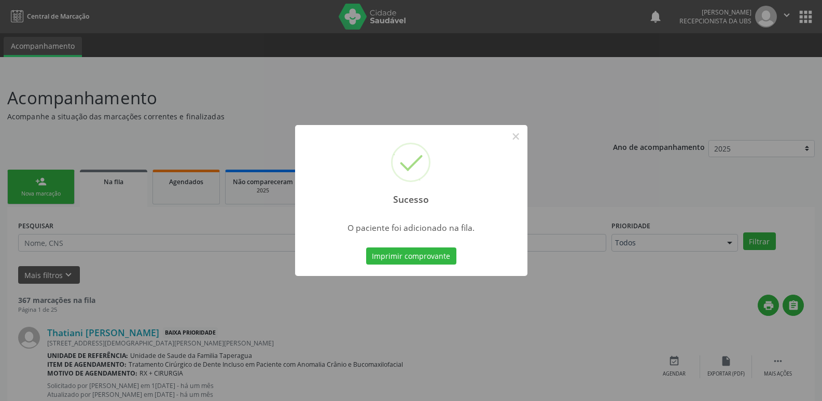
click at [661, 153] on div "Sucesso × O paciente foi adicionado na fila. Imprimir comprovante Cancel" at bounding box center [411, 200] width 822 height 401
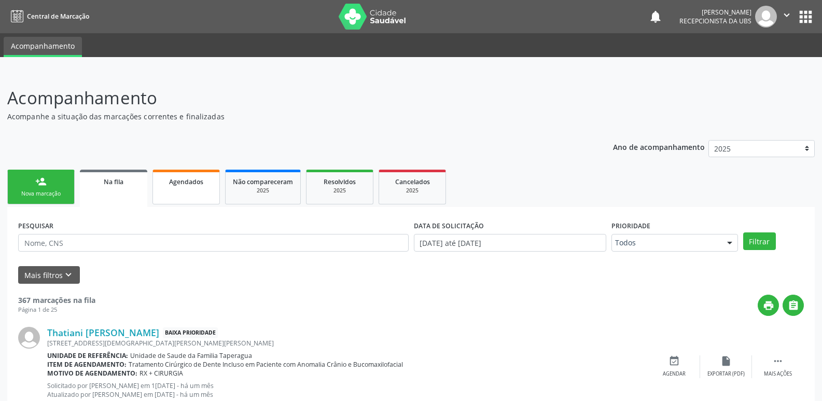
click at [179, 183] on span "Agendados" at bounding box center [186, 181] width 34 height 9
